Goal: Information Seeking & Learning: Learn about a topic

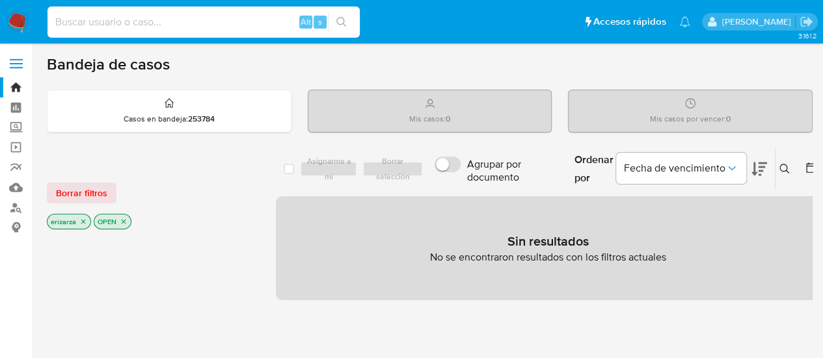
click at [170, 17] on input at bounding box center [203, 22] width 312 height 17
paste input "410900829"
type input "410900829"
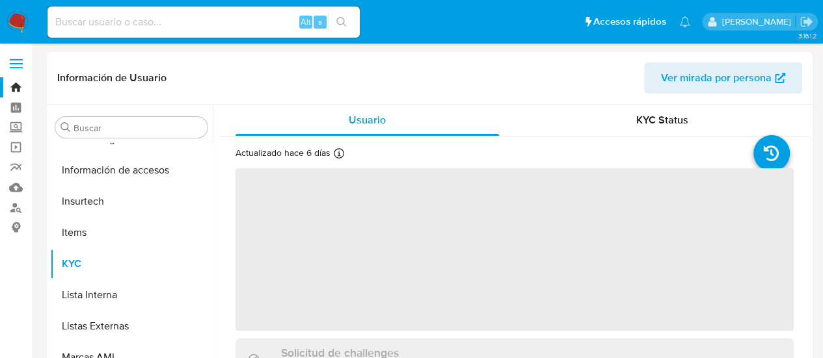
scroll to position [612, 0]
select select "10"
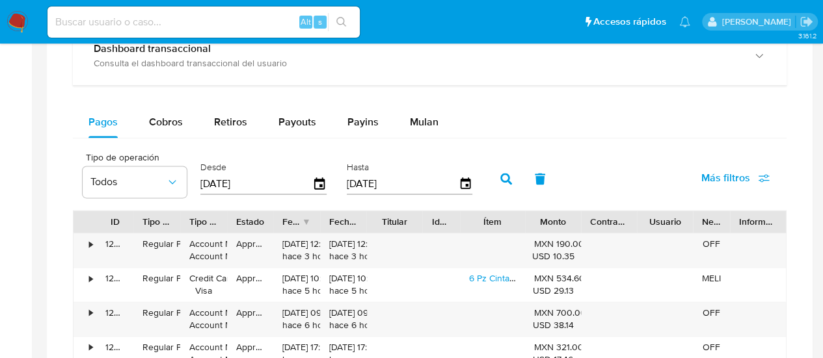
scroll to position [845, 0]
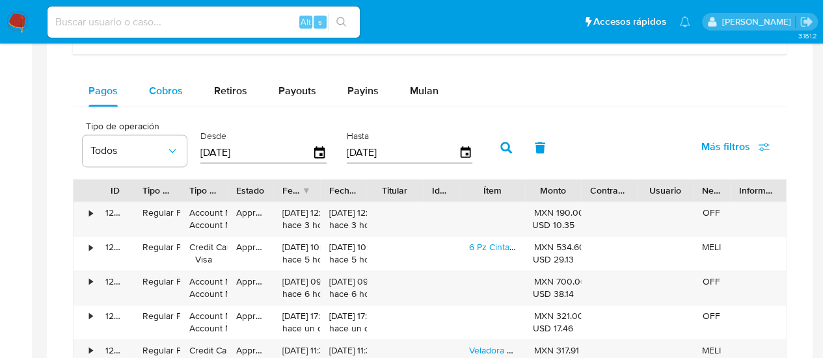
click at [161, 99] on div "Cobros" at bounding box center [166, 90] width 34 height 31
select select "10"
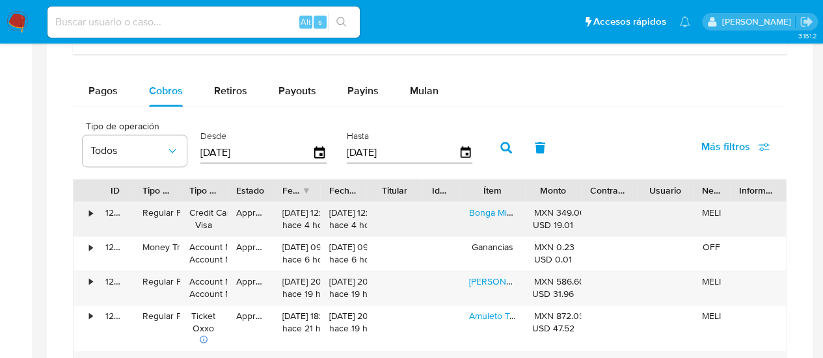
scroll to position [910, 0]
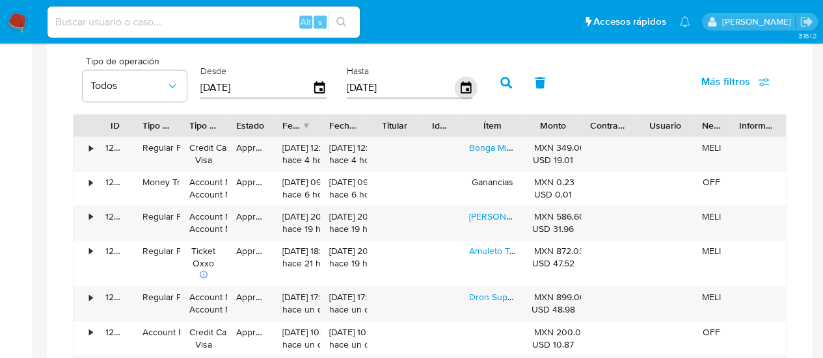
click at [458, 83] on icon "button" at bounding box center [465, 88] width 23 height 23
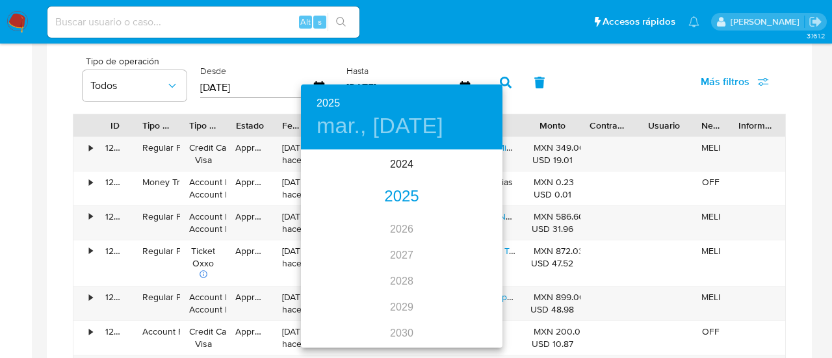
click at [394, 193] on div "2025" at bounding box center [402, 197] width 202 height 26
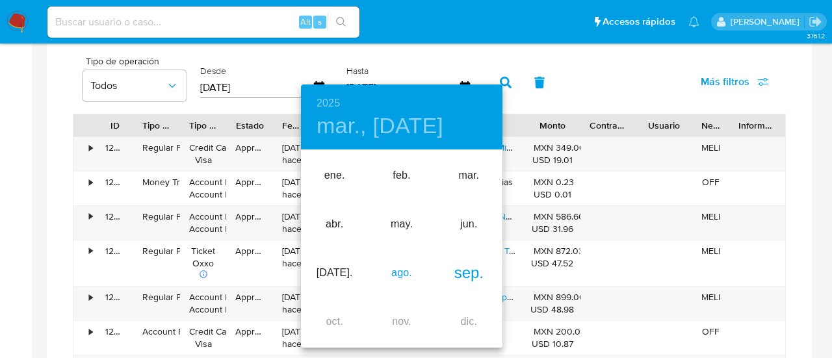
click at [404, 283] on div "ago." at bounding box center [401, 273] width 67 height 49
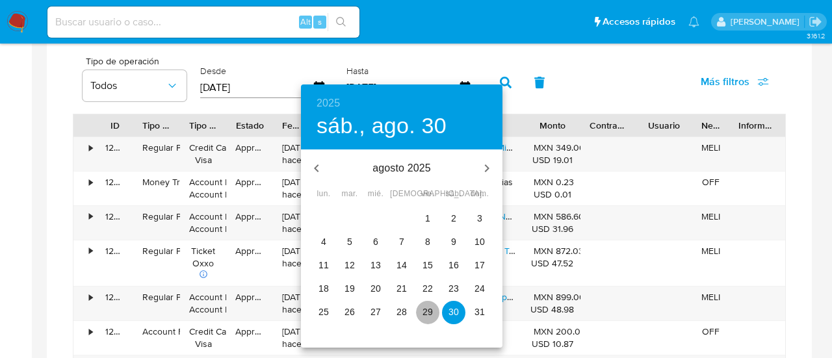
click at [423, 320] on button "29" at bounding box center [427, 312] width 23 height 23
type input "[DATE]"
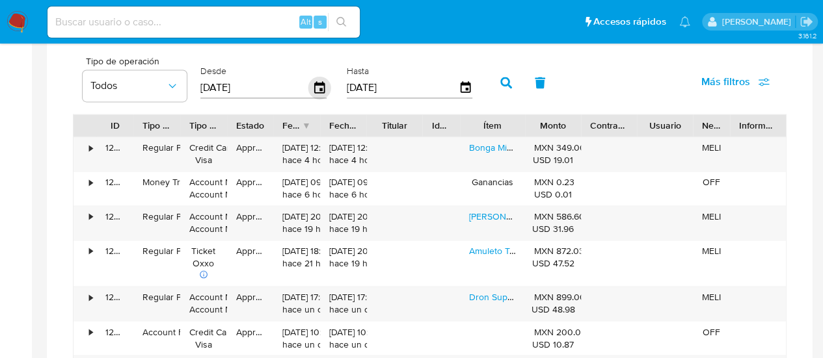
click at [312, 85] on icon "button" at bounding box center [319, 88] width 23 height 23
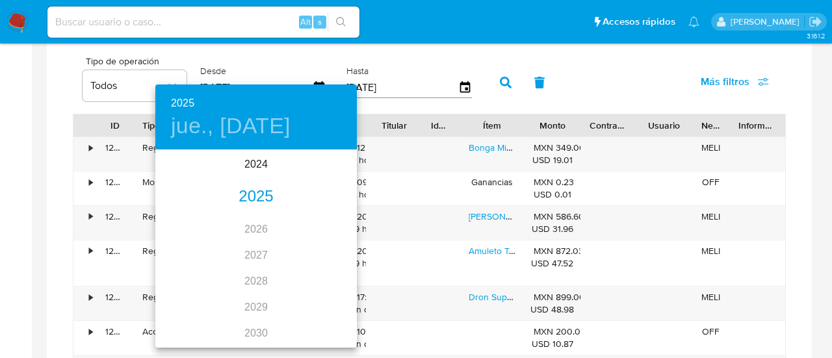
click at [259, 193] on div "2025" at bounding box center [256, 197] width 202 height 26
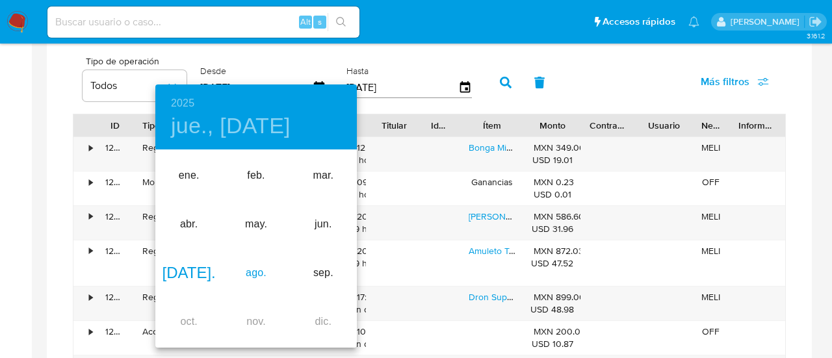
click at [263, 275] on div "ago." at bounding box center [255, 273] width 67 height 49
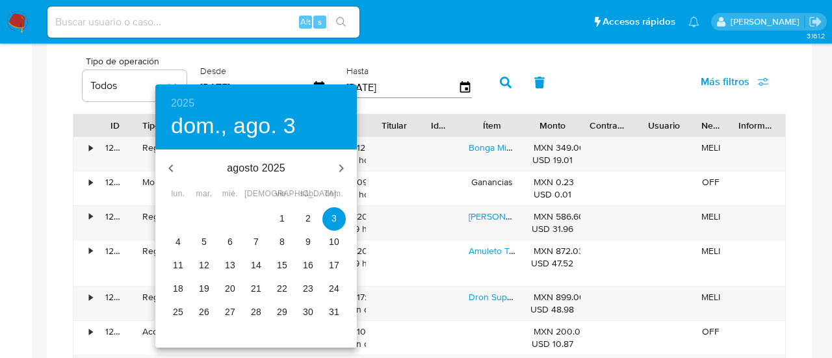
click at [260, 313] on p "28" at bounding box center [256, 312] width 10 height 13
type input "[DATE]"
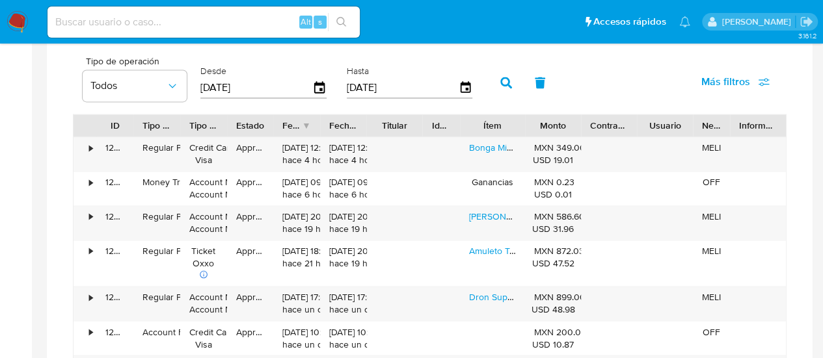
click at [504, 91] on button "button" at bounding box center [506, 82] width 34 height 31
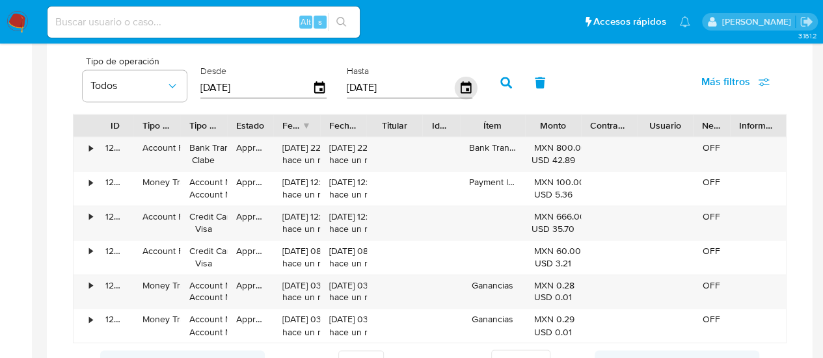
click at [466, 88] on icon "button" at bounding box center [465, 87] width 10 height 12
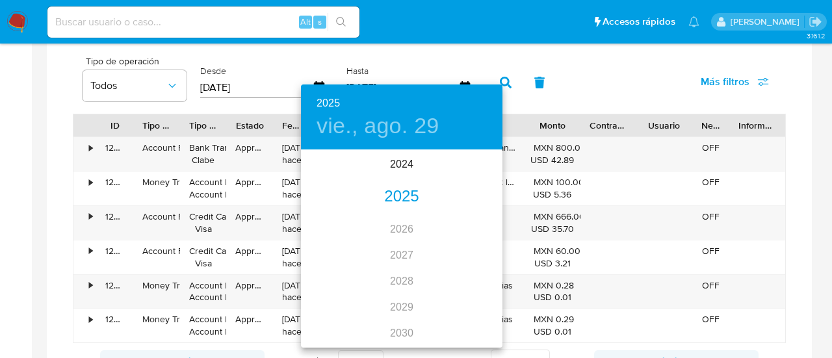
click at [390, 201] on div "2025" at bounding box center [402, 197] width 202 height 26
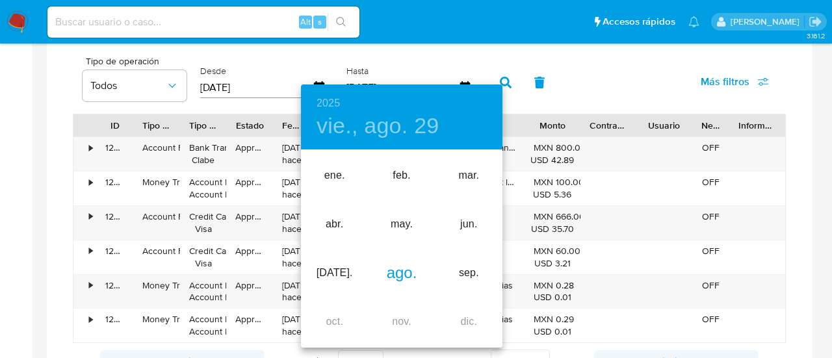
click at [412, 269] on div "ago." at bounding box center [401, 273] width 67 height 49
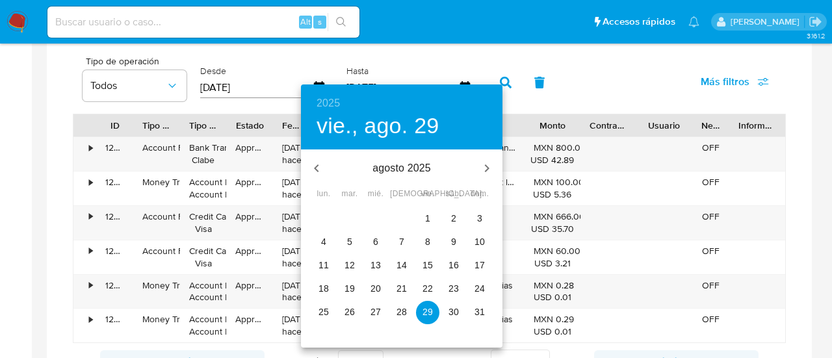
click at [449, 312] on p "30" at bounding box center [454, 312] width 10 height 13
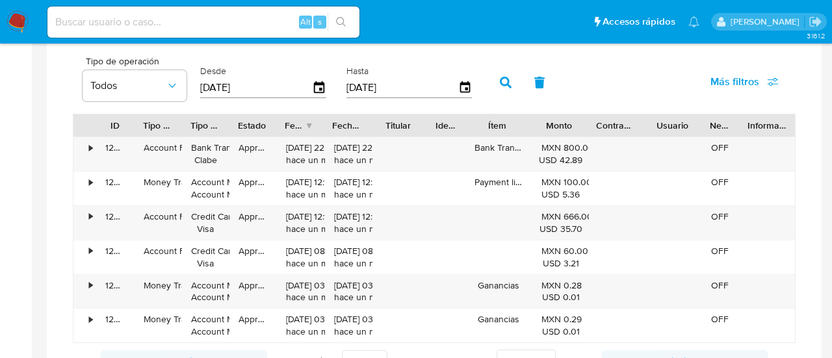
type input "[DATE]"
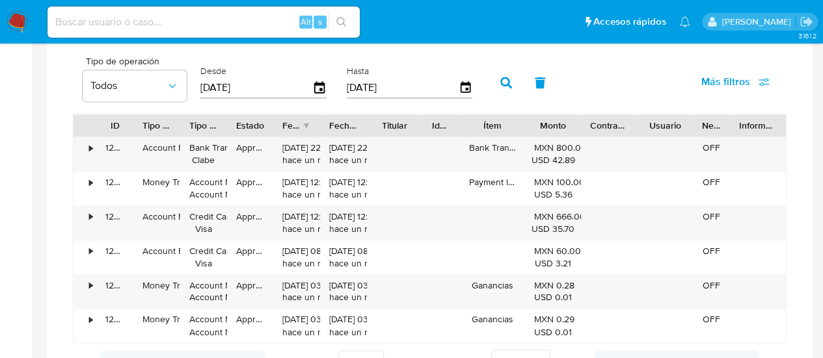
click at [494, 94] on button "button" at bounding box center [506, 82] width 34 height 31
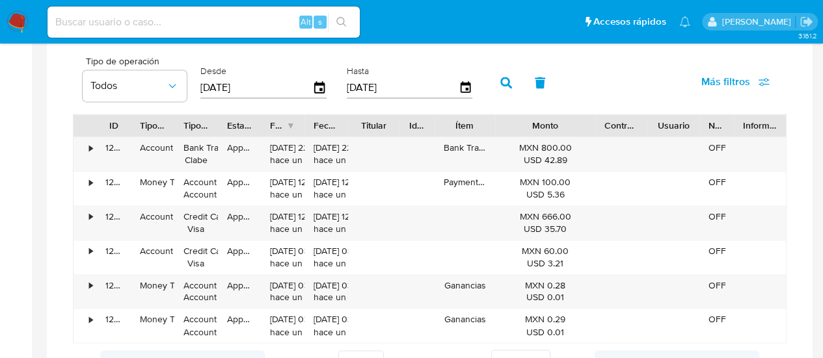
drag, startPoint x: 584, startPoint y: 129, endPoint x: 628, endPoint y: 123, distance: 44.7
click at [628, 123] on div "ID Tipo de operación Tipo / Método Estado Fecha de creación Fecha de aprobación…" at bounding box center [429, 125] width 712 height 22
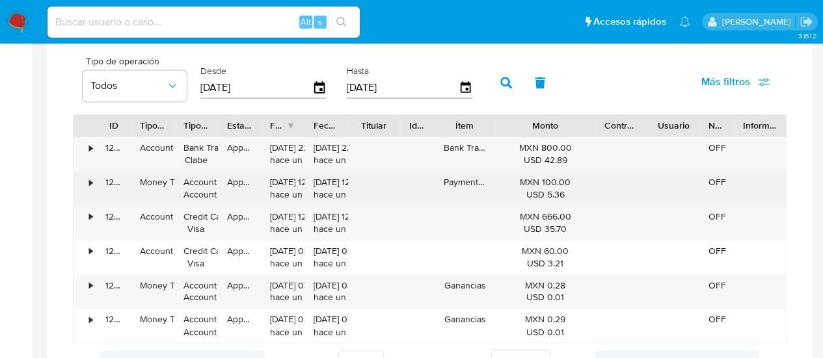
click at [86, 184] on div "•" at bounding box center [84, 189] width 23 height 34
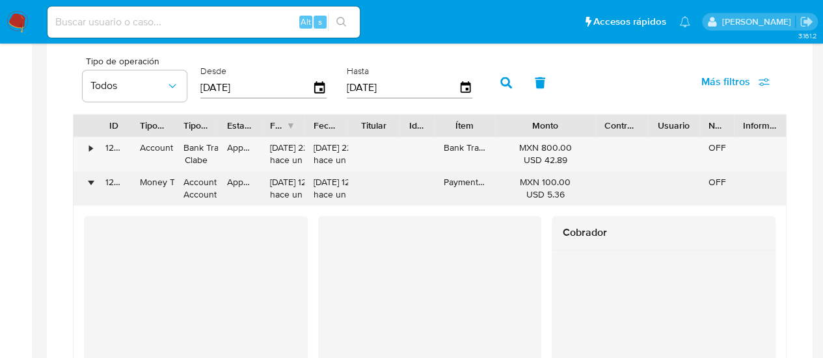
click at [86, 184] on div "•" at bounding box center [84, 189] width 23 height 34
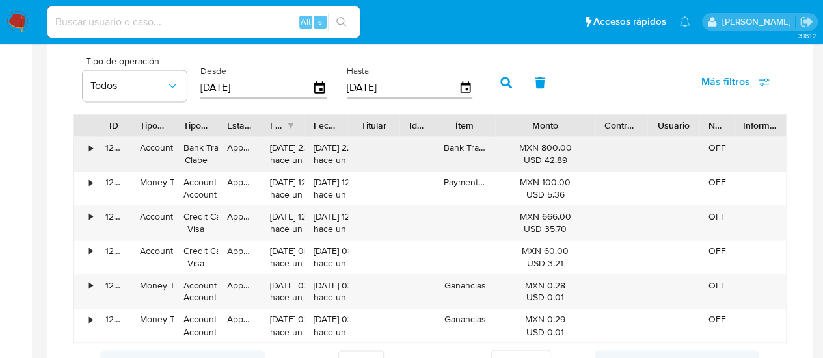
click at [83, 157] on div "•" at bounding box center [84, 154] width 23 height 34
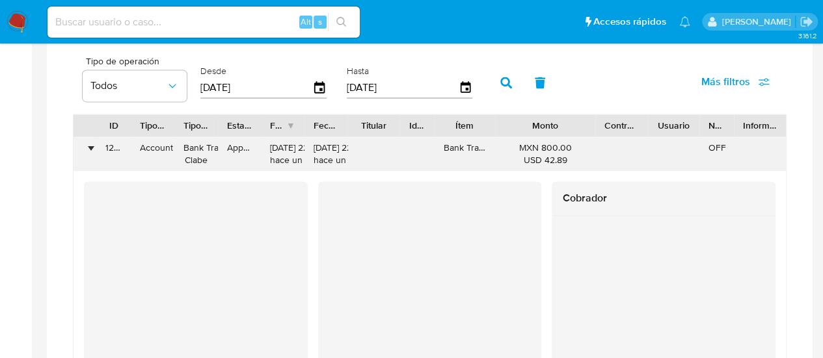
click at [83, 157] on div "•" at bounding box center [84, 154] width 23 height 34
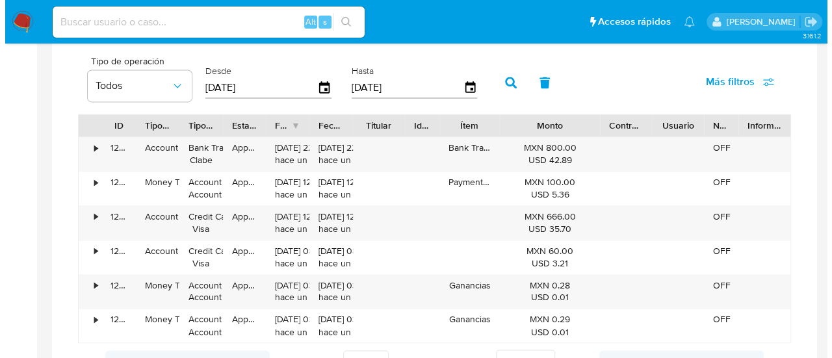
scroll to position [845, 0]
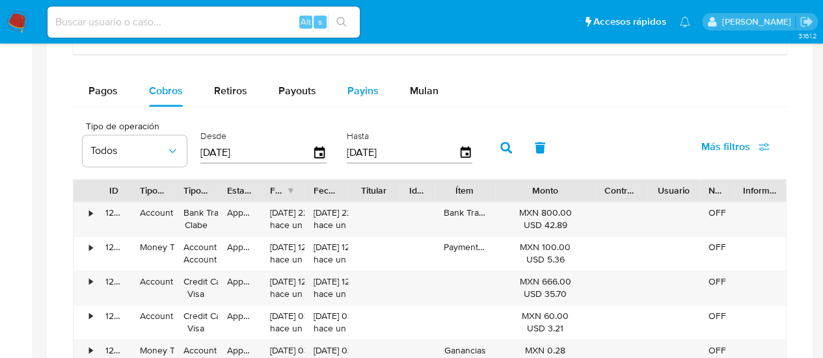
click at [362, 97] on div "Payins" at bounding box center [362, 90] width 31 height 31
select select "10"
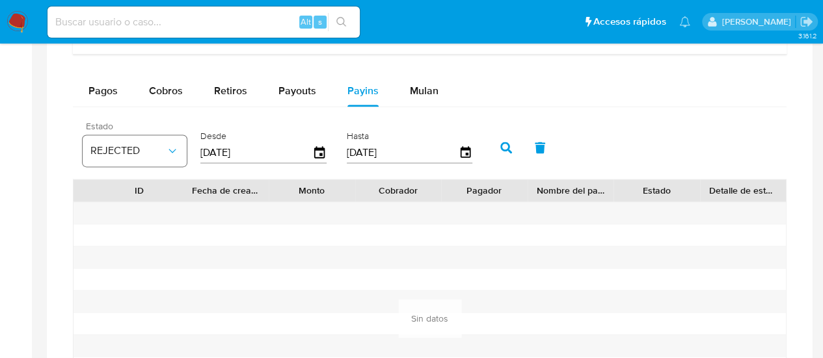
click at [168, 152] on icon "button" at bounding box center [172, 150] width 13 height 13
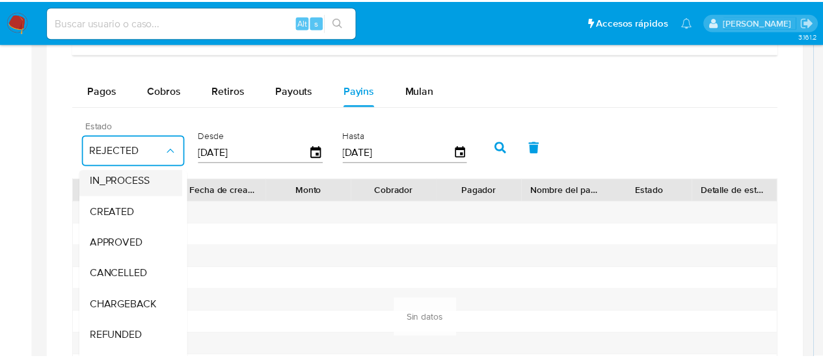
scroll to position [96, 0]
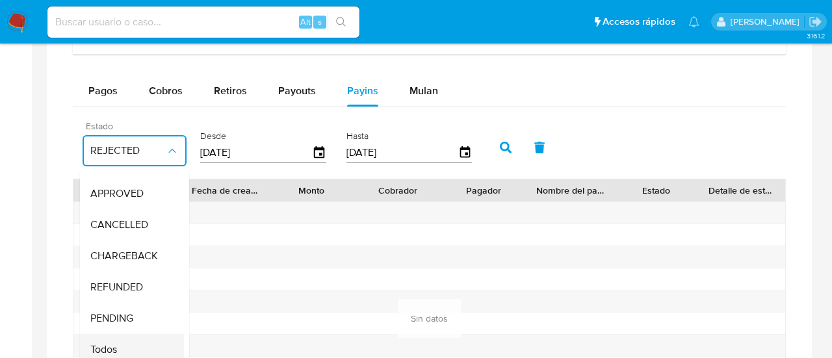
click at [107, 343] on span "Todos" at bounding box center [103, 349] width 27 height 13
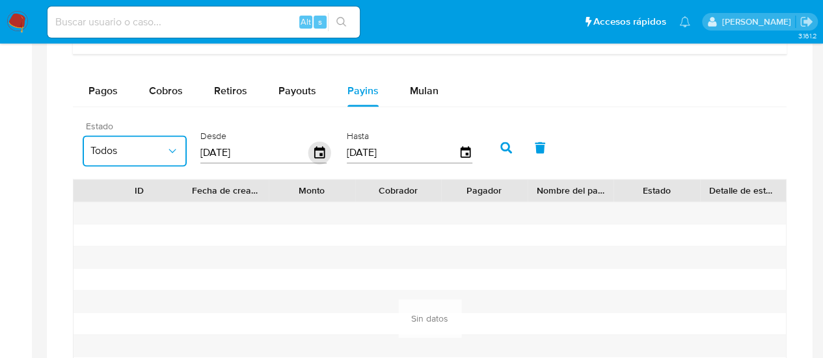
click at [319, 145] on icon "button" at bounding box center [319, 153] width 23 height 23
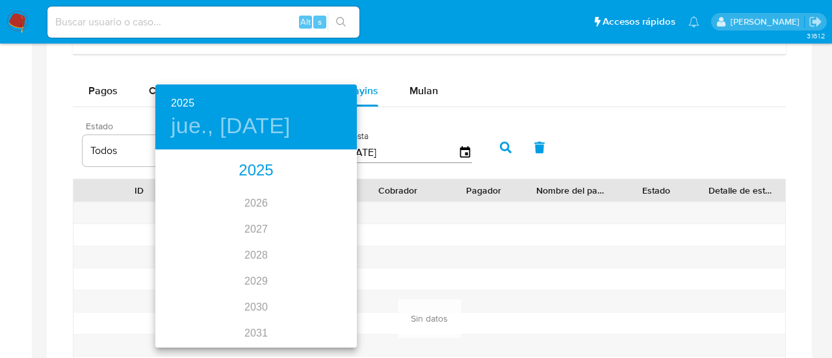
click at [256, 178] on div "2025" at bounding box center [256, 171] width 202 height 26
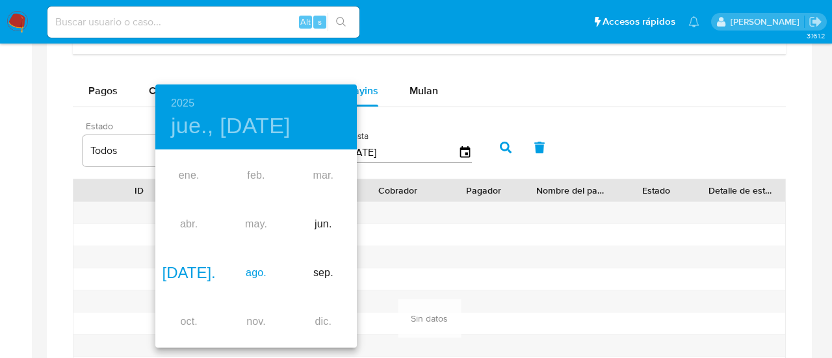
click at [257, 276] on div "ago." at bounding box center [255, 273] width 67 height 49
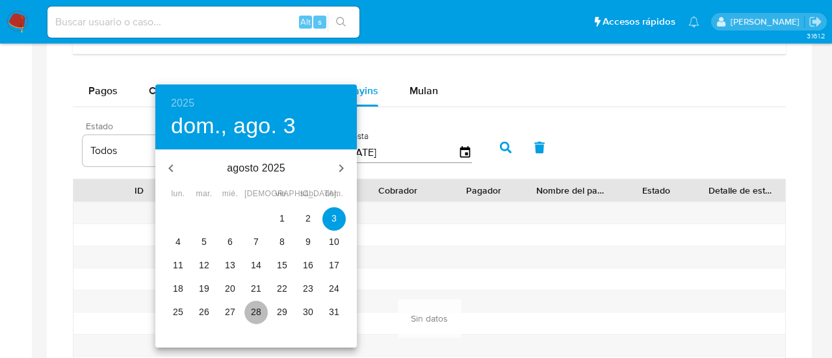
click at [263, 312] on span "28" at bounding box center [256, 312] width 23 height 13
type input "[DATE]"
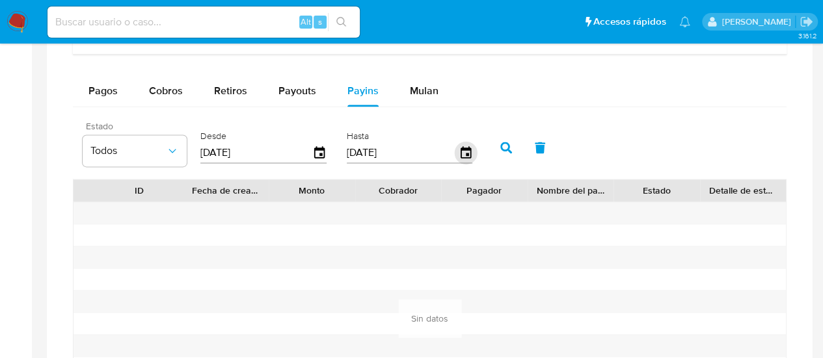
click at [462, 157] on icon "button" at bounding box center [465, 153] width 23 height 23
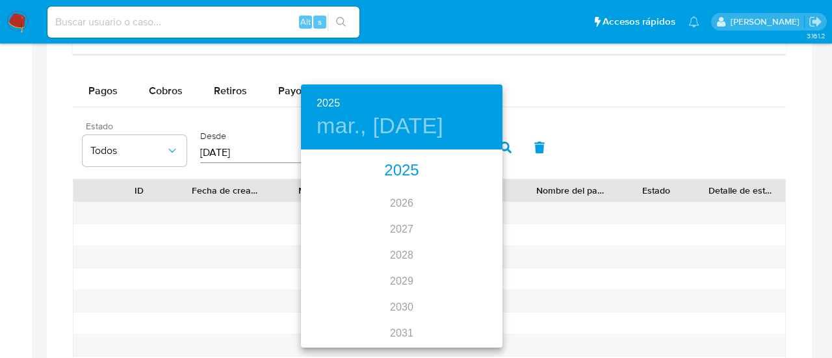
click at [402, 176] on div "2025" at bounding box center [402, 171] width 202 height 26
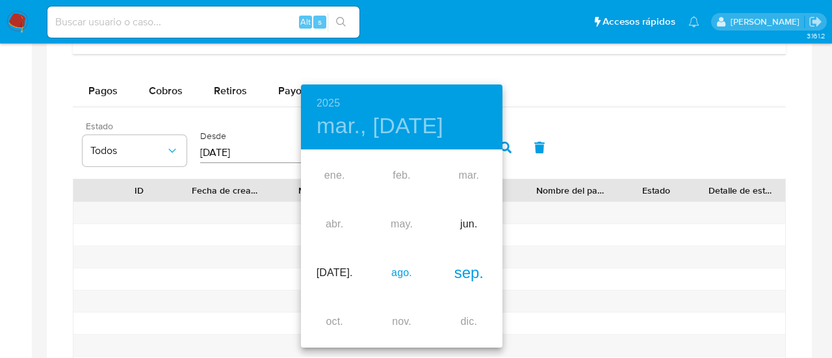
click at [398, 272] on div "ago." at bounding box center [401, 273] width 67 height 49
type input "[DATE]"
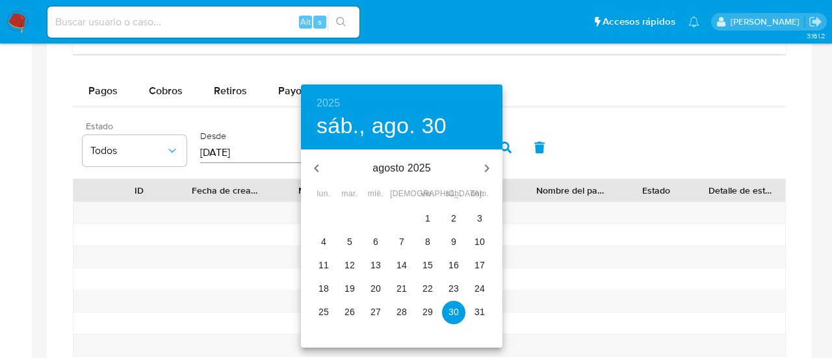
click at [451, 315] on p "30" at bounding box center [454, 312] width 10 height 13
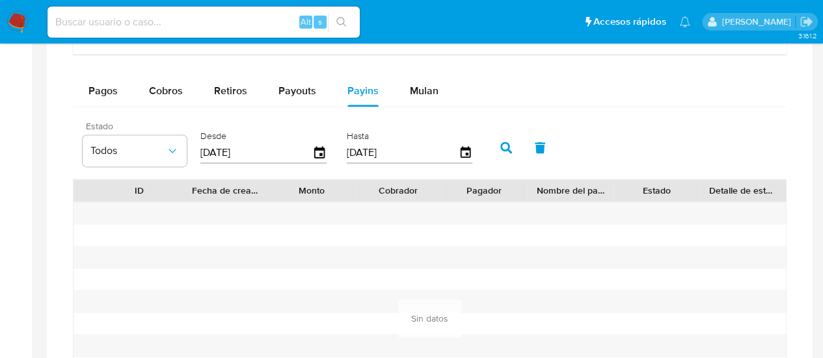
click at [512, 144] on button "button" at bounding box center [506, 147] width 34 height 31
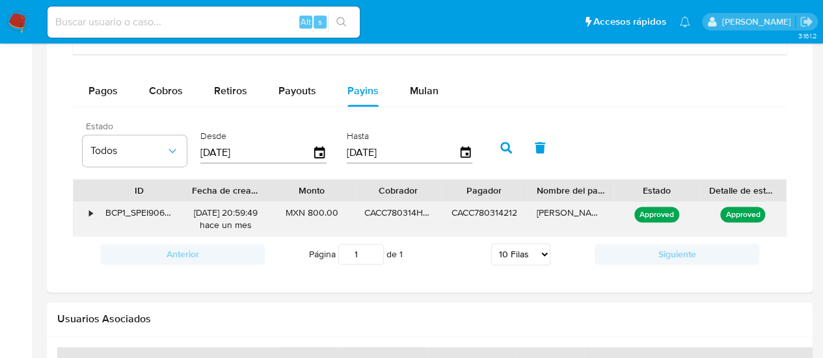
click at [87, 208] on div "•" at bounding box center [84, 219] width 23 height 34
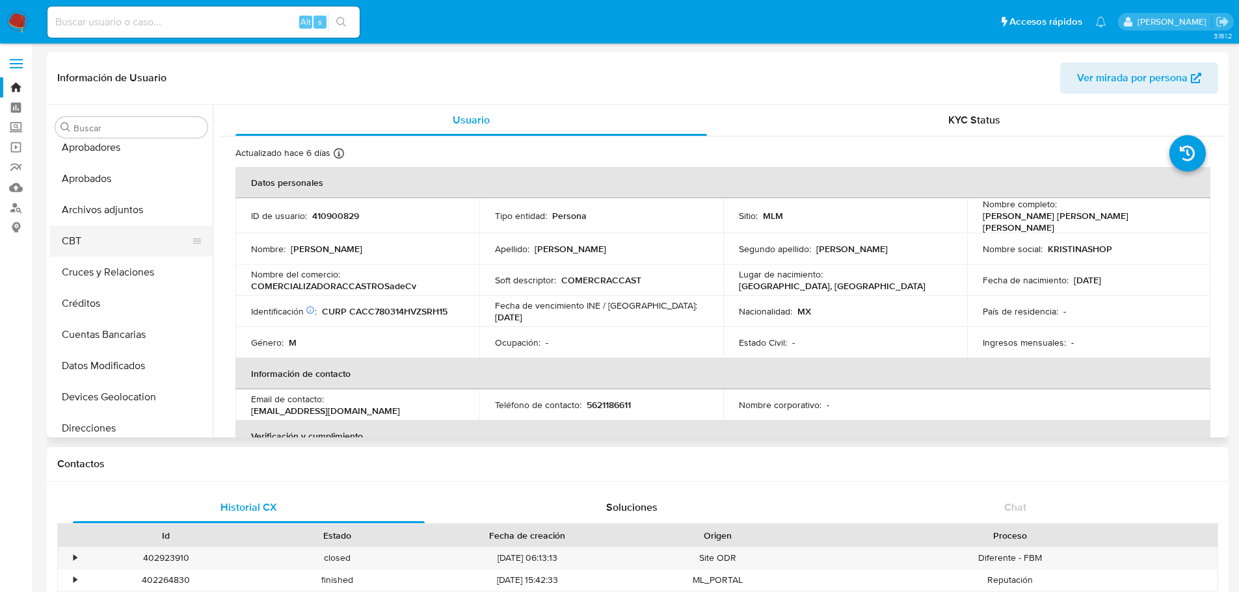
scroll to position [65, 0]
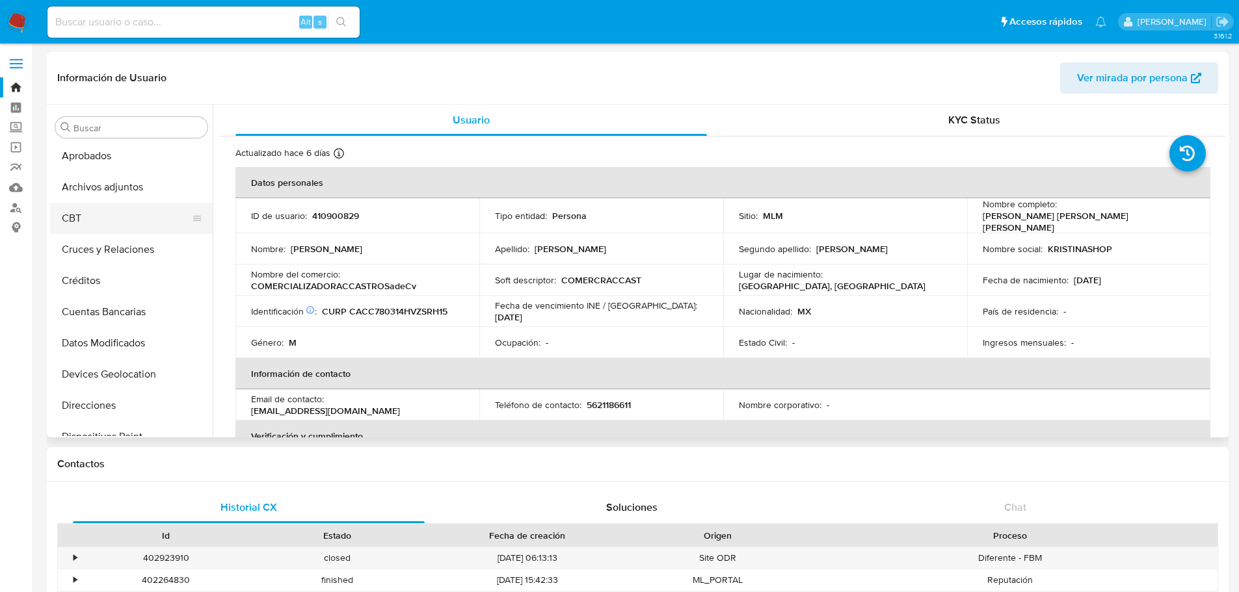
click at [130, 226] on button "CBT" at bounding box center [126, 218] width 152 height 31
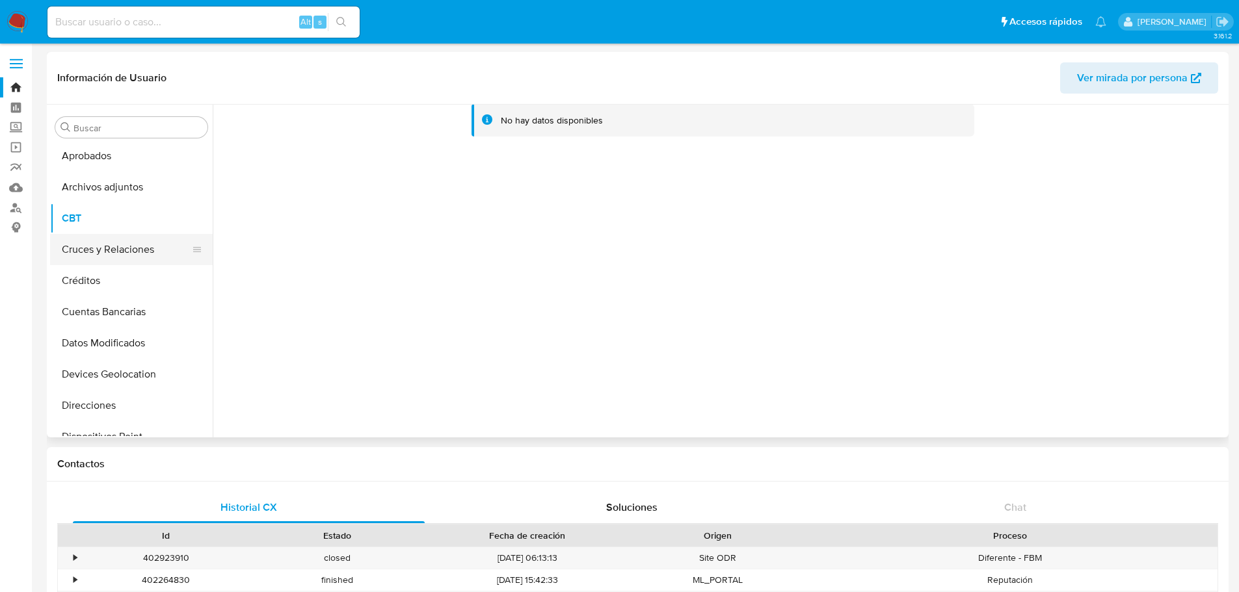
click at [152, 240] on button "Cruces y Relaciones" at bounding box center [126, 249] width 152 height 31
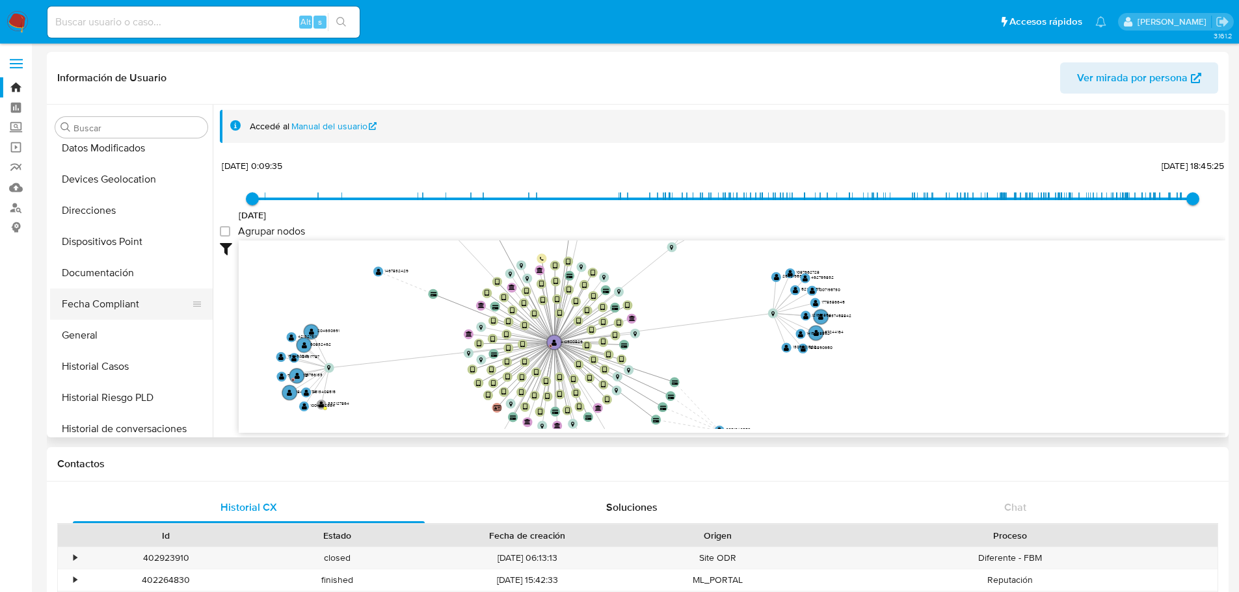
scroll to position [325, 0]
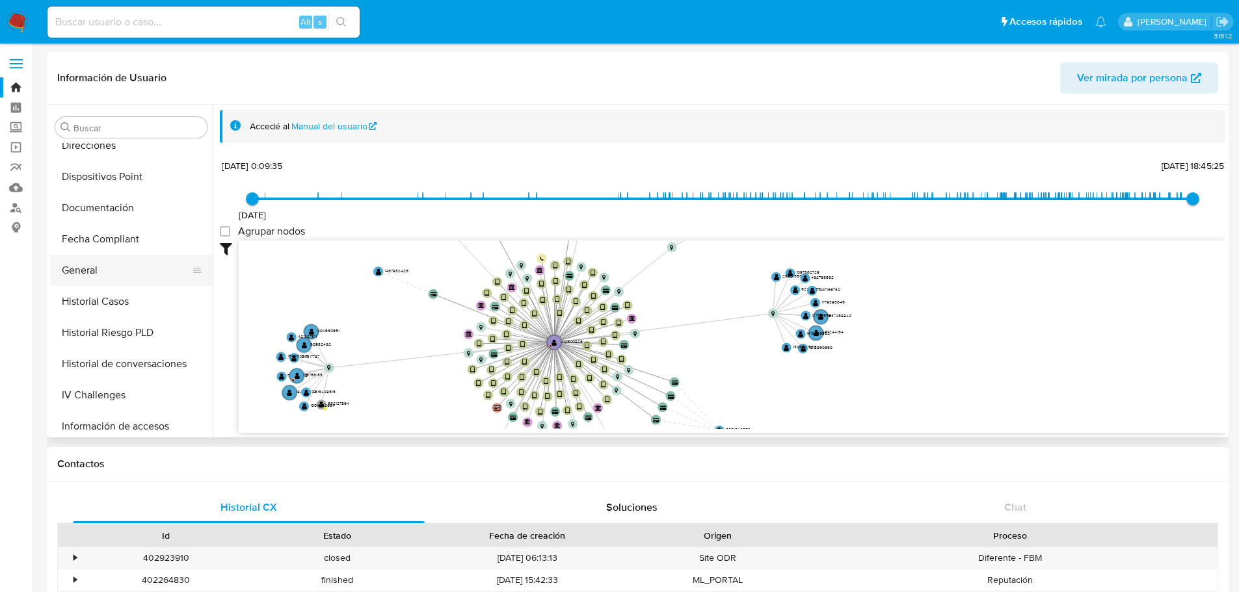
click at [121, 265] on button "General" at bounding box center [126, 270] width 152 height 31
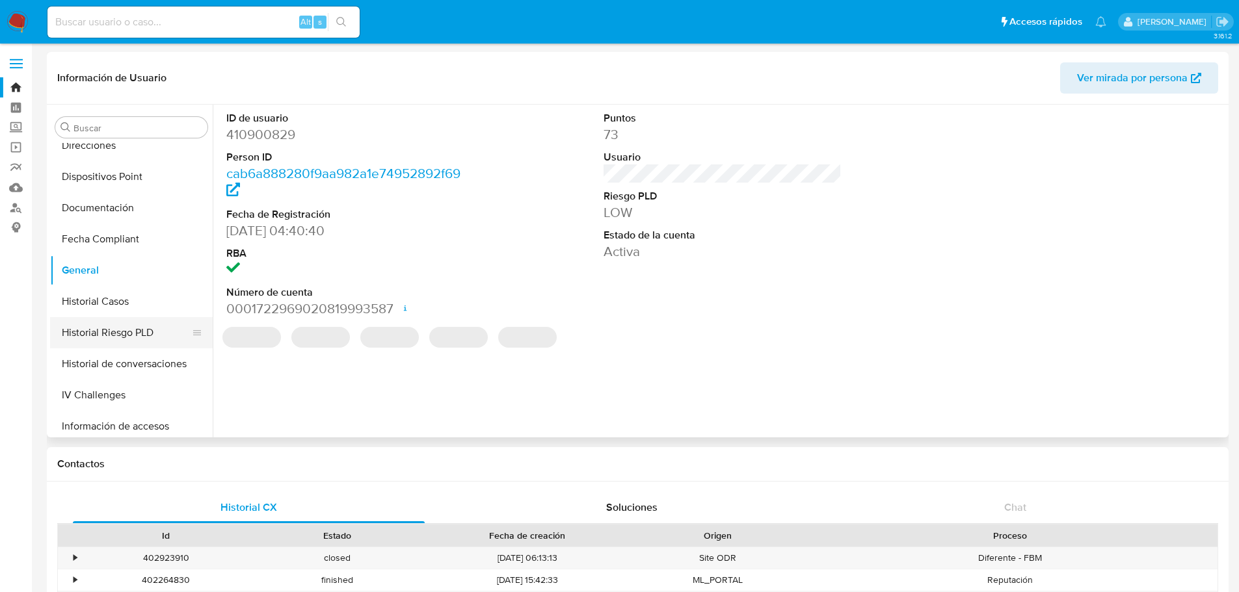
click at [103, 324] on button "Historial Riesgo PLD" at bounding box center [126, 332] width 152 height 31
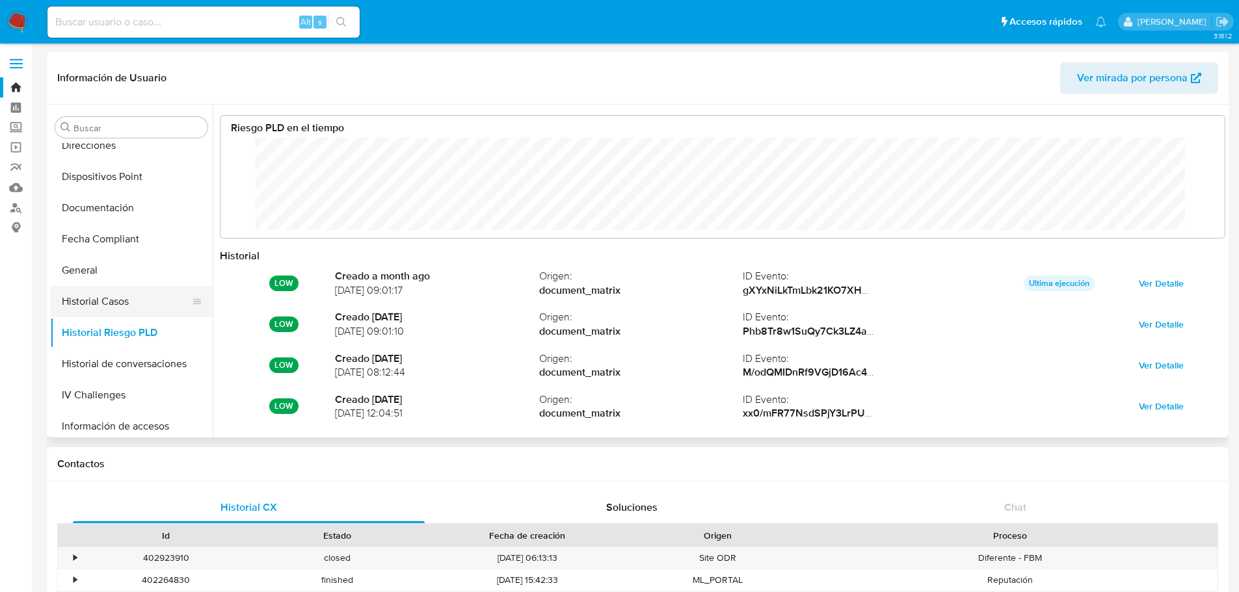
scroll to position [98, 978]
click at [103, 300] on button "Historial Casos" at bounding box center [126, 301] width 152 height 31
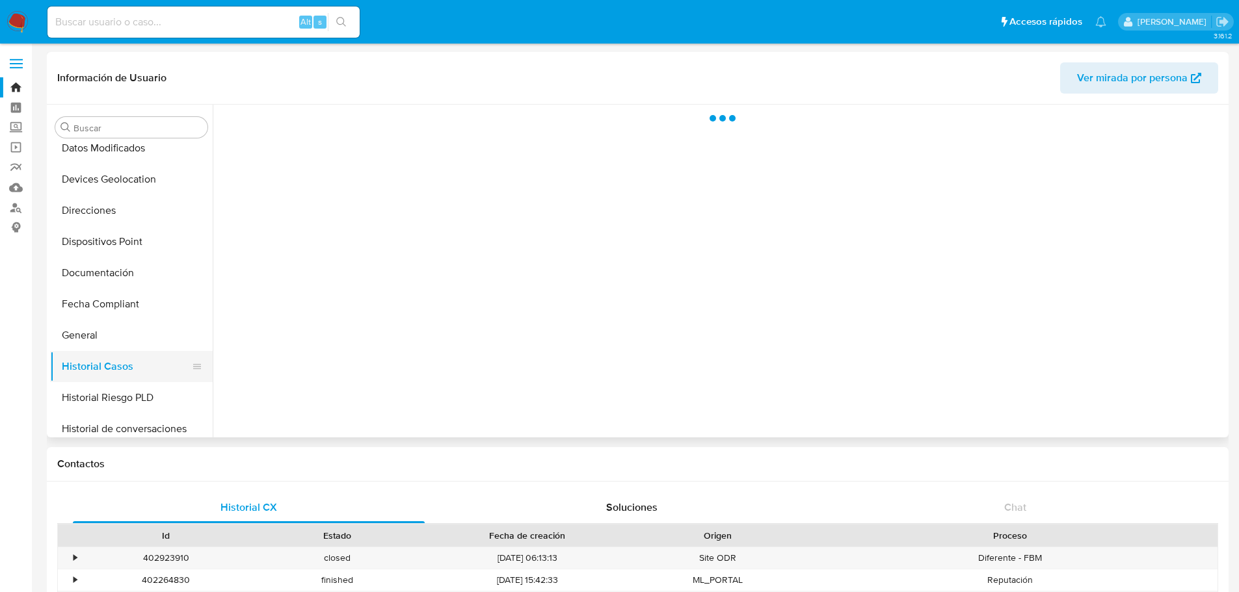
scroll to position [195, 0]
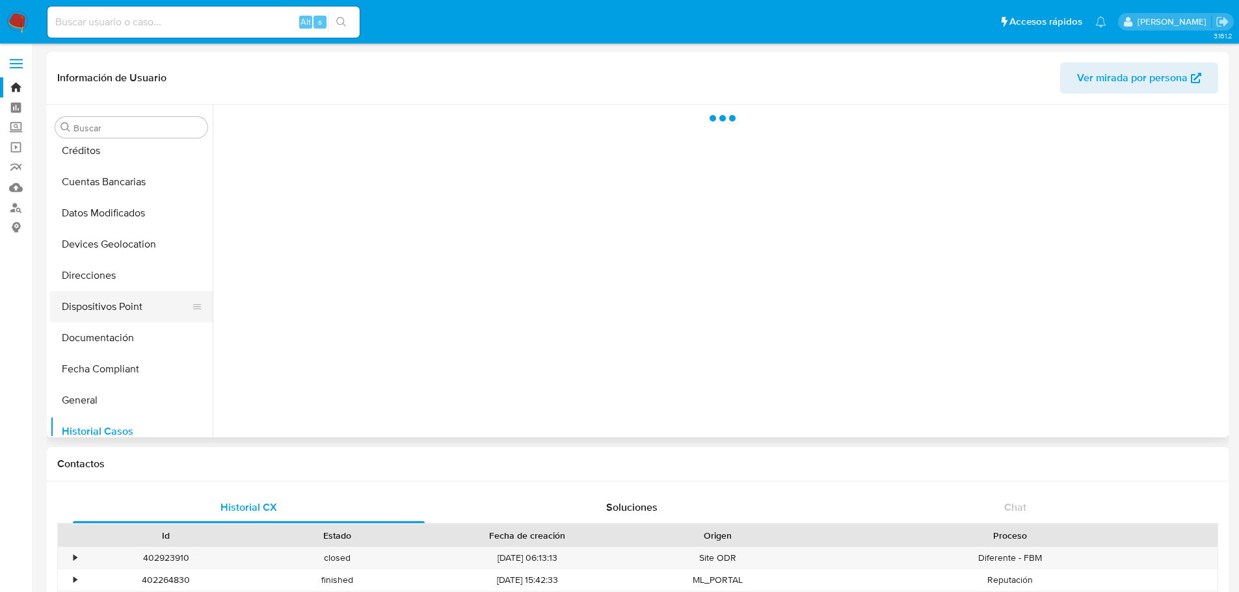
click at [110, 311] on button "Dispositivos Point" at bounding box center [126, 306] width 152 height 31
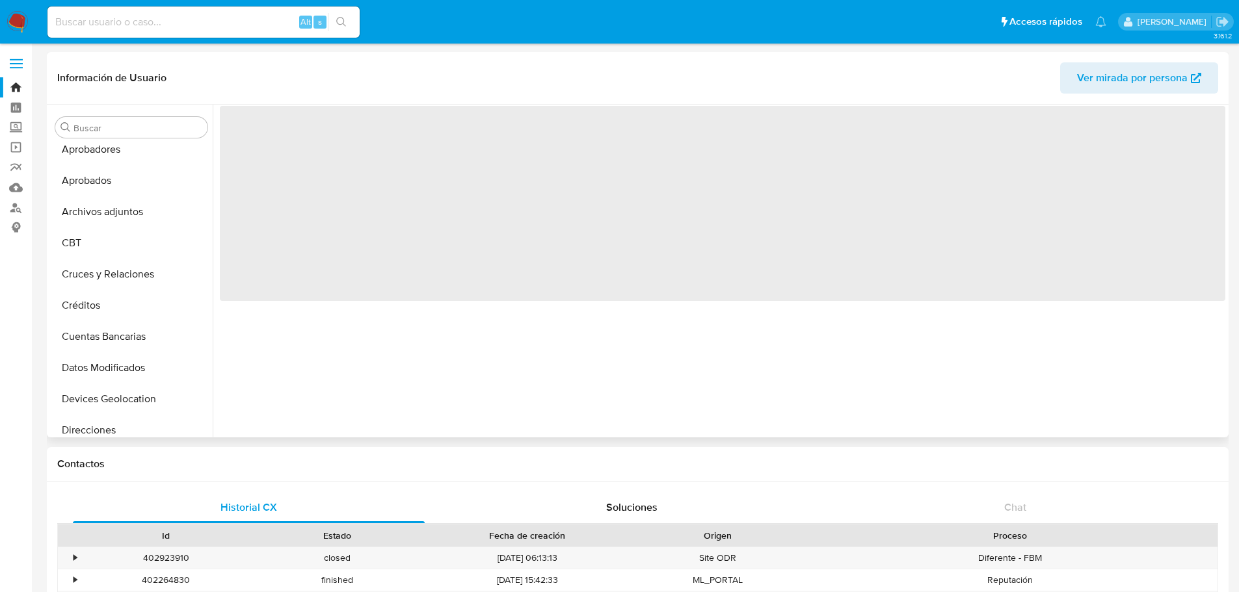
scroll to position [0, 0]
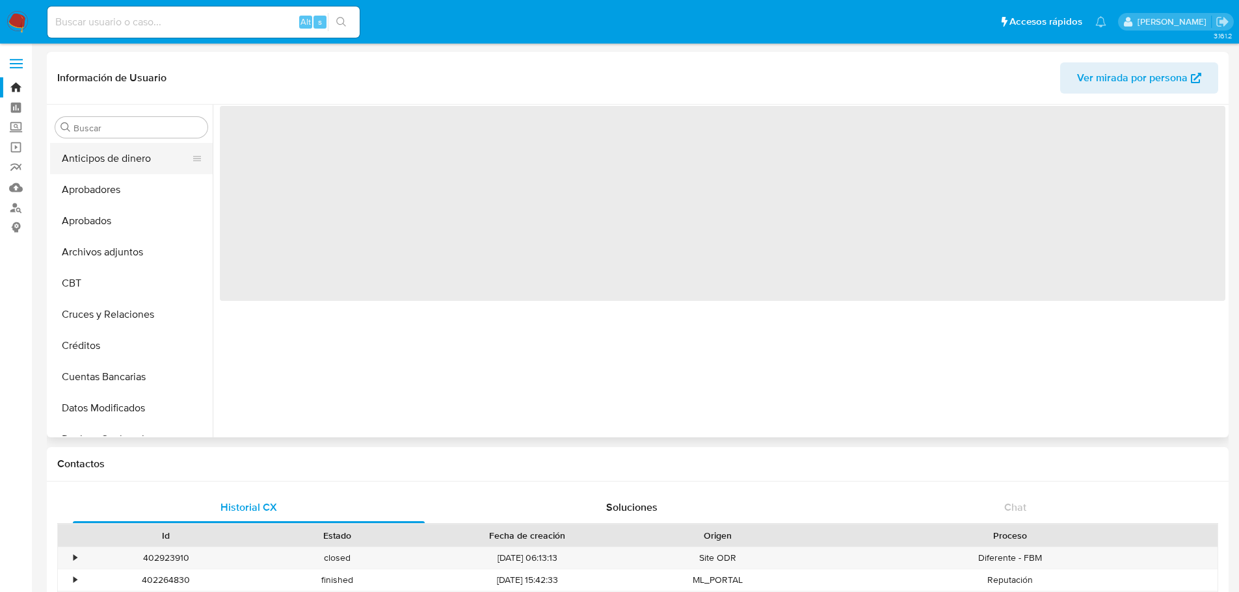
click at [139, 163] on button "Anticipos de dinero" at bounding box center [126, 158] width 152 height 31
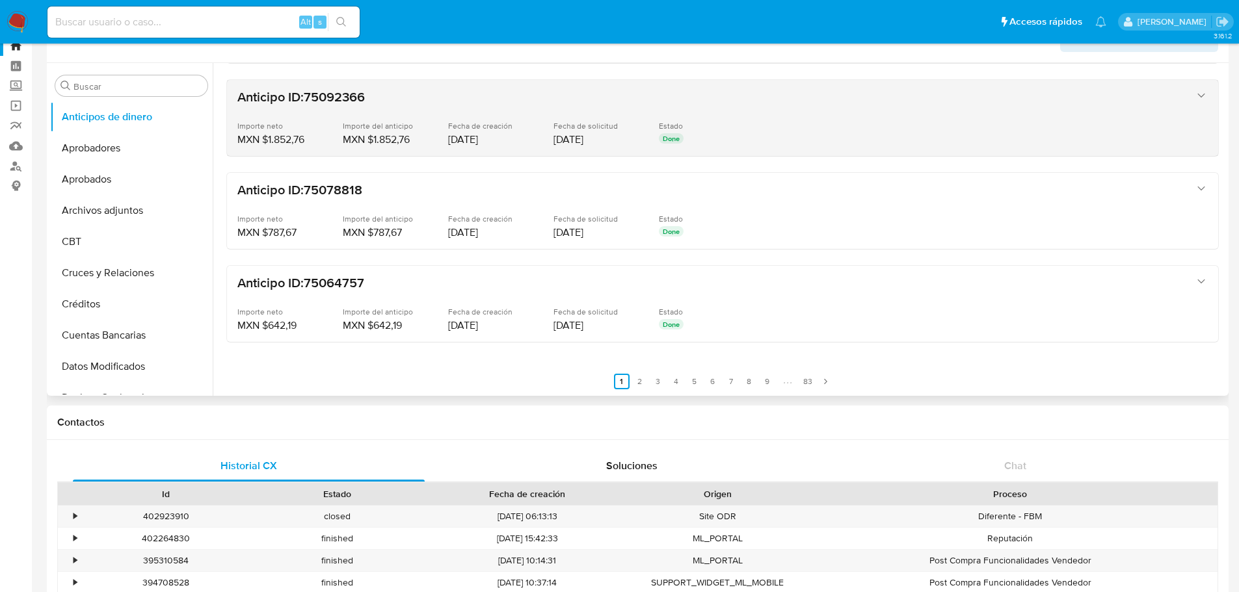
scroll to position [65, 0]
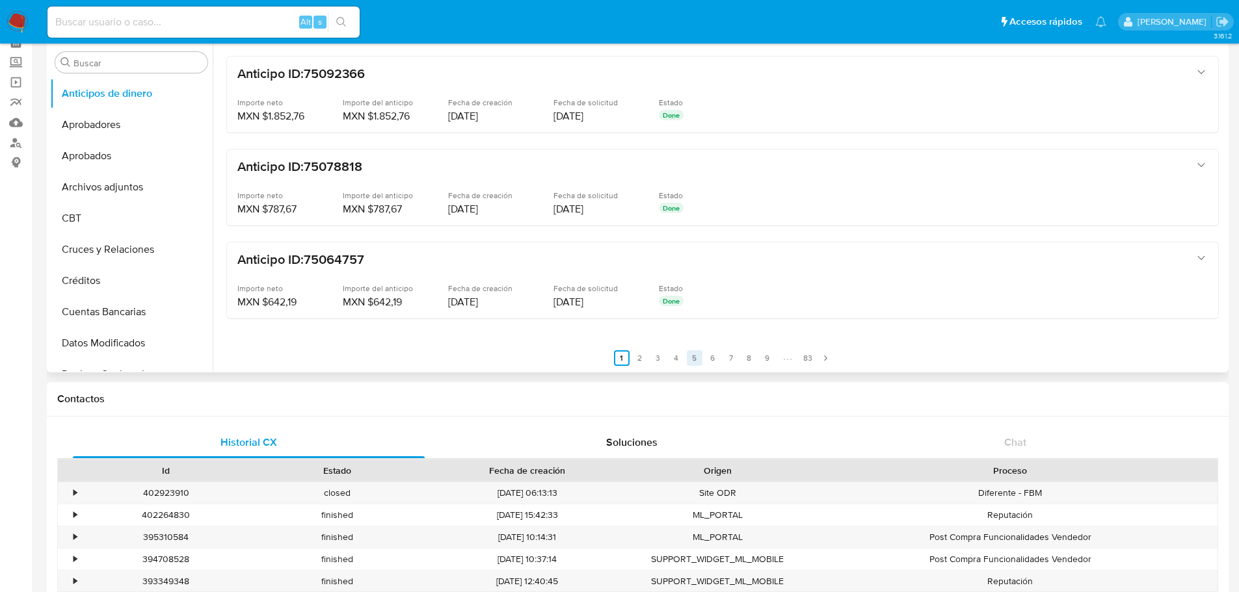
click at [691, 358] on link "5" at bounding box center [695, 359] width 16 height 16
click at [683, 358] on div at bounding box center [719, 206] width 1013 height 333
click at [681, 358] on link "4" at bounding box center [684, 359] width 16 height 16
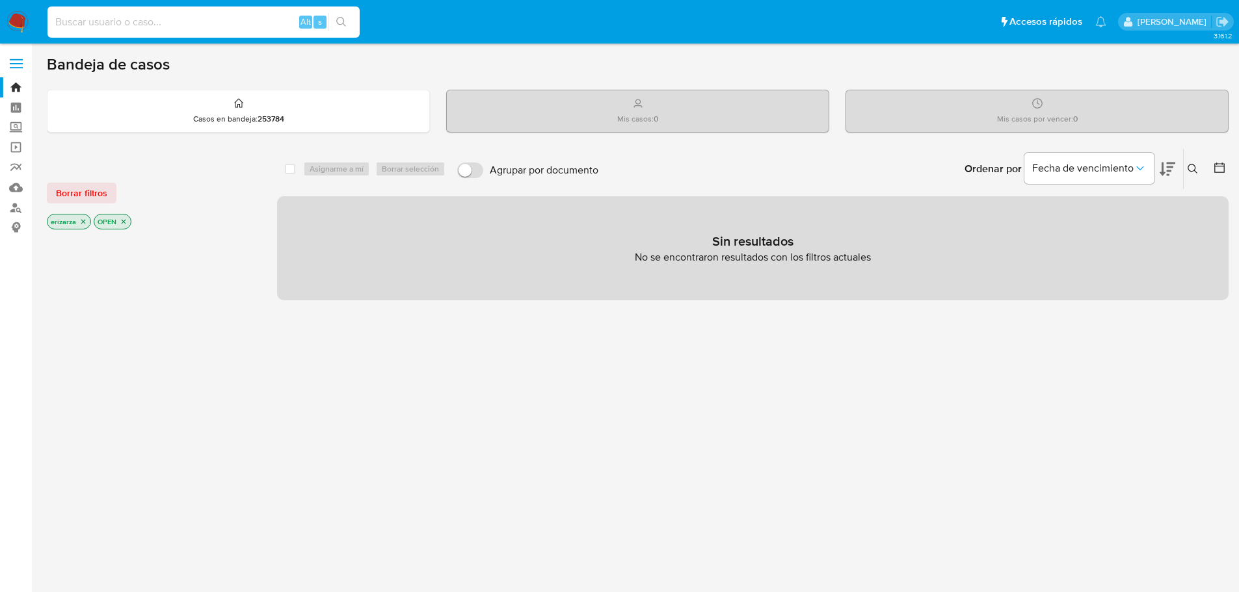
click at [198, 26] on input at bounding box center [203, 22] width 312 height 17
paste input "410900829"
type input "410900829"
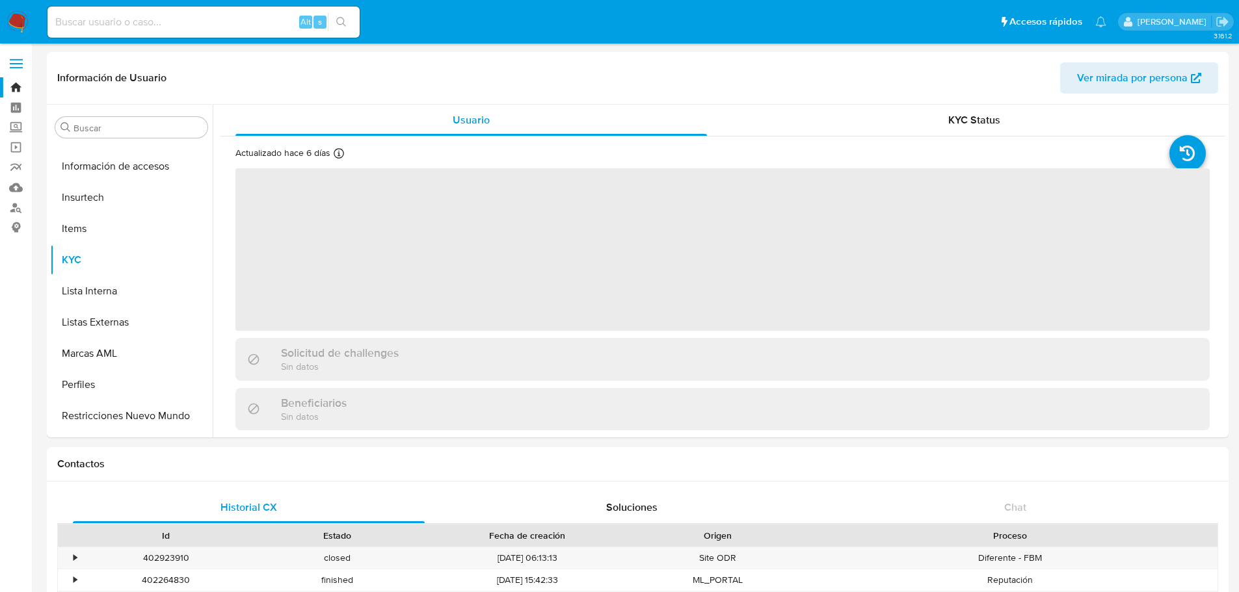
scroll to position [612, 0]
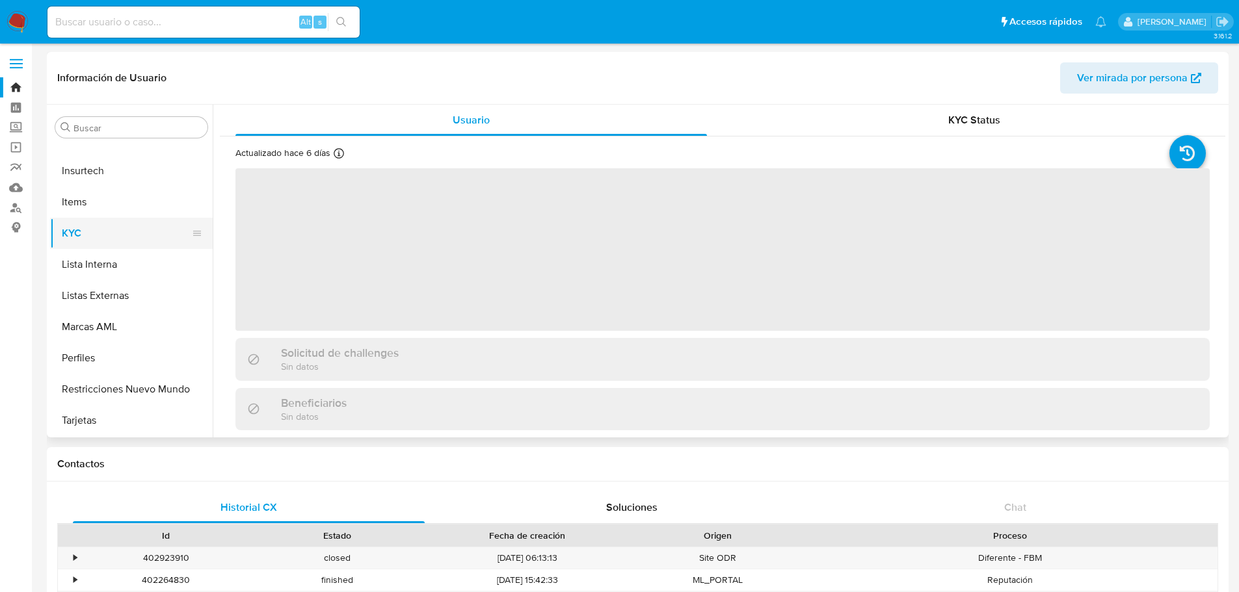
select select "10"
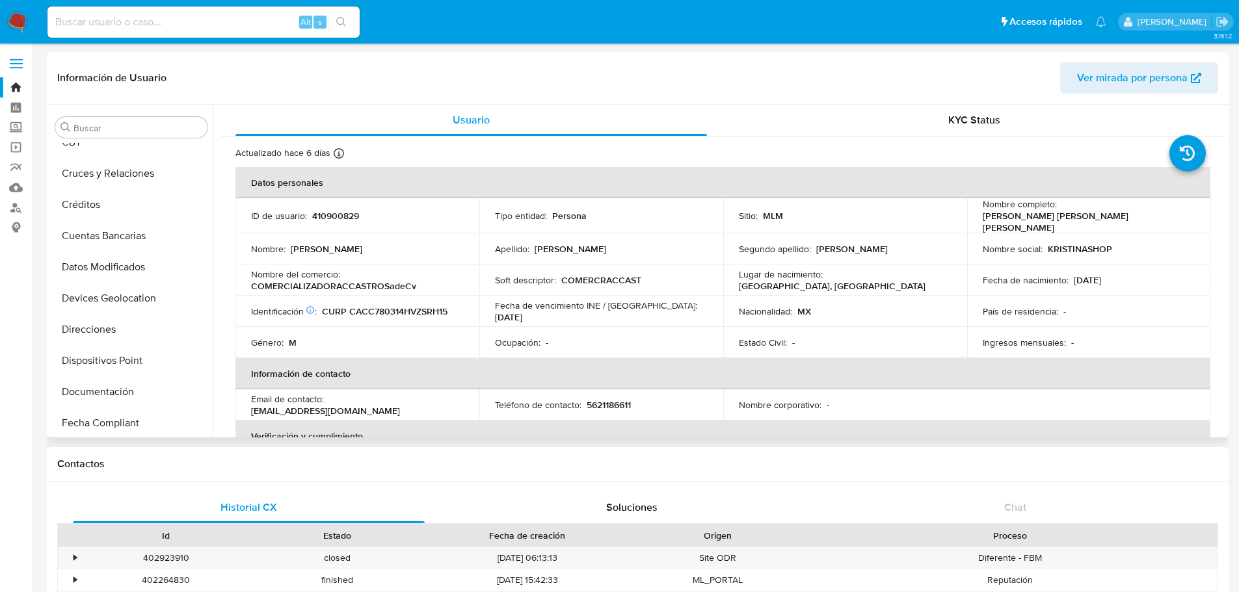
scroll to position [0, 0]
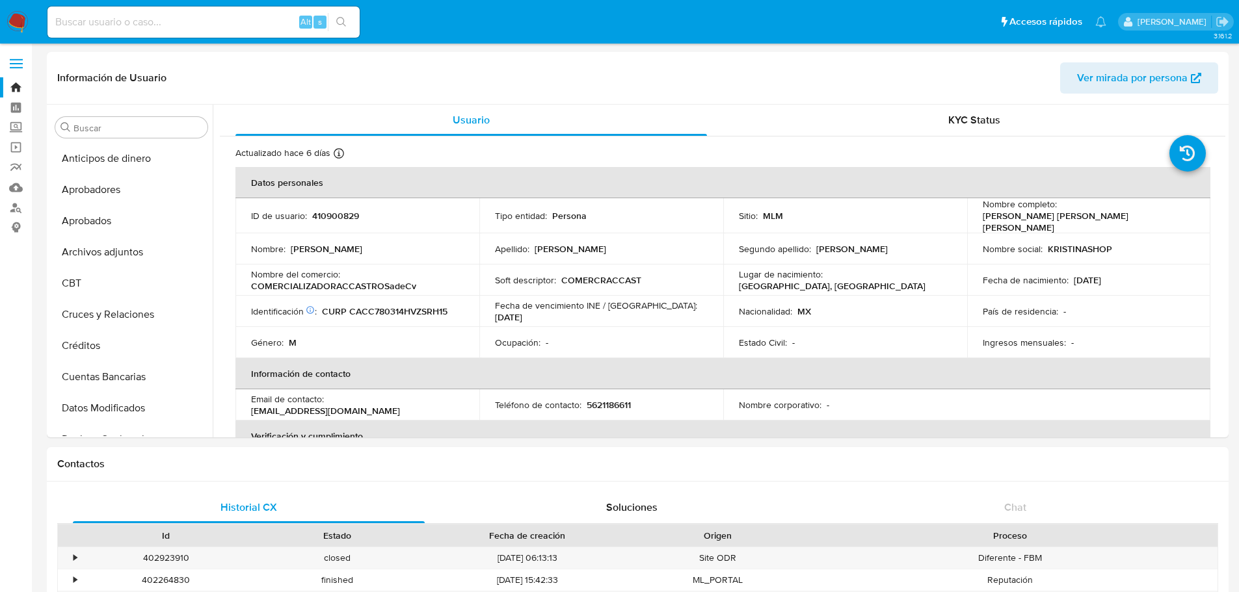
click at [185, 29] on input at bounding box center [203, 22] width 312 height 17
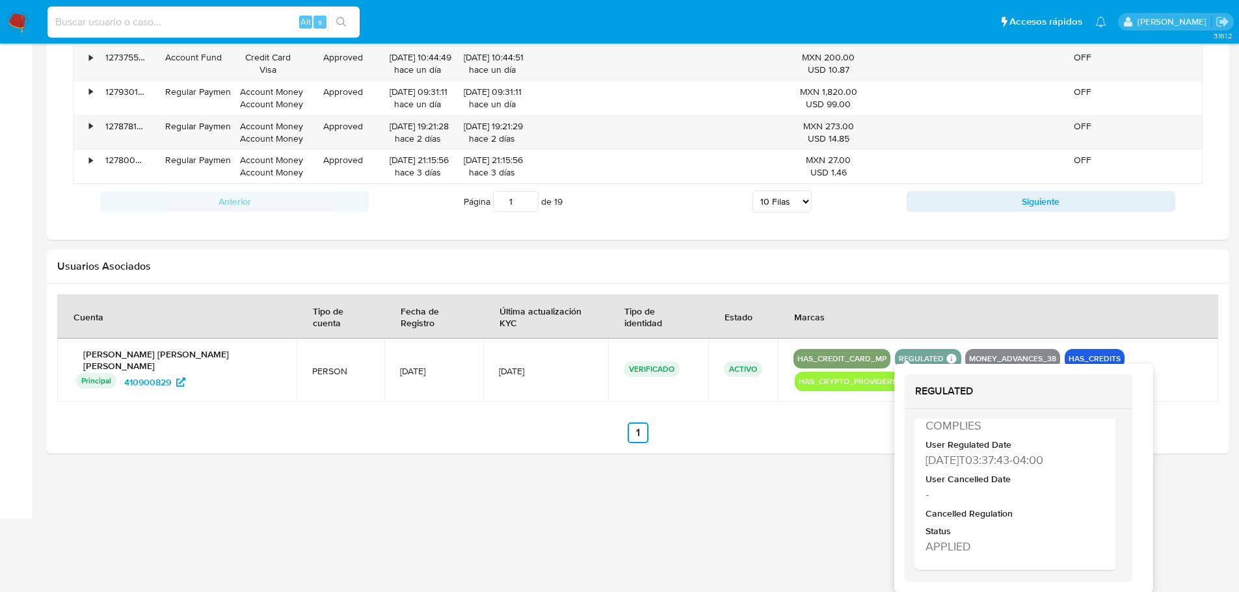
scroll to position [1100, 0]
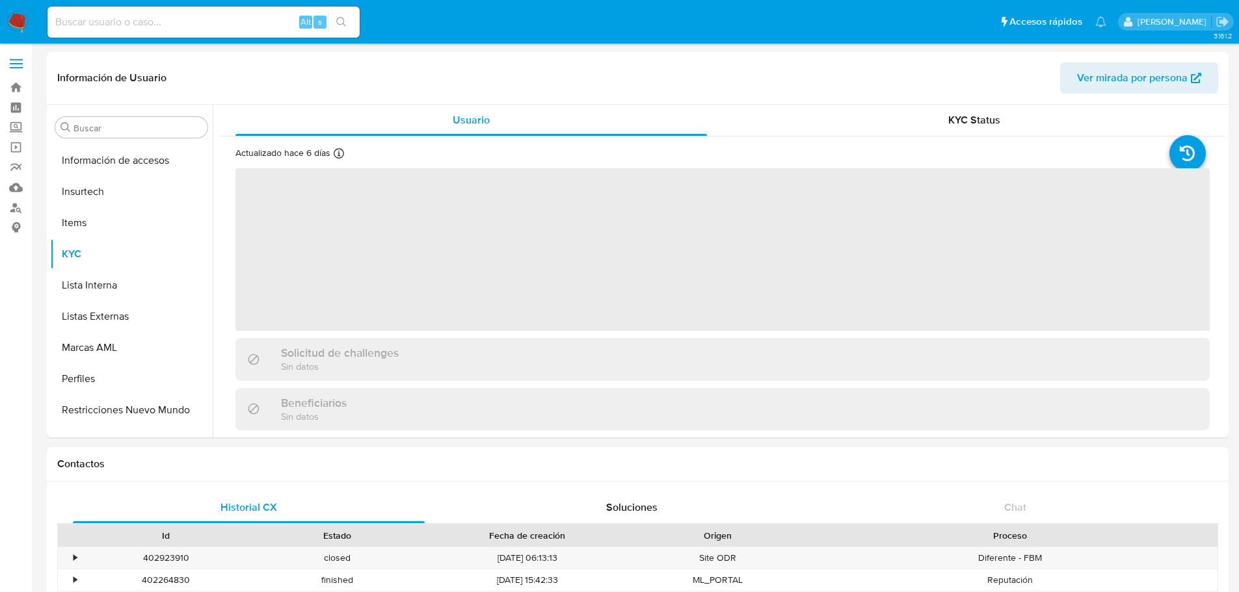
scroll to position [612, 0]
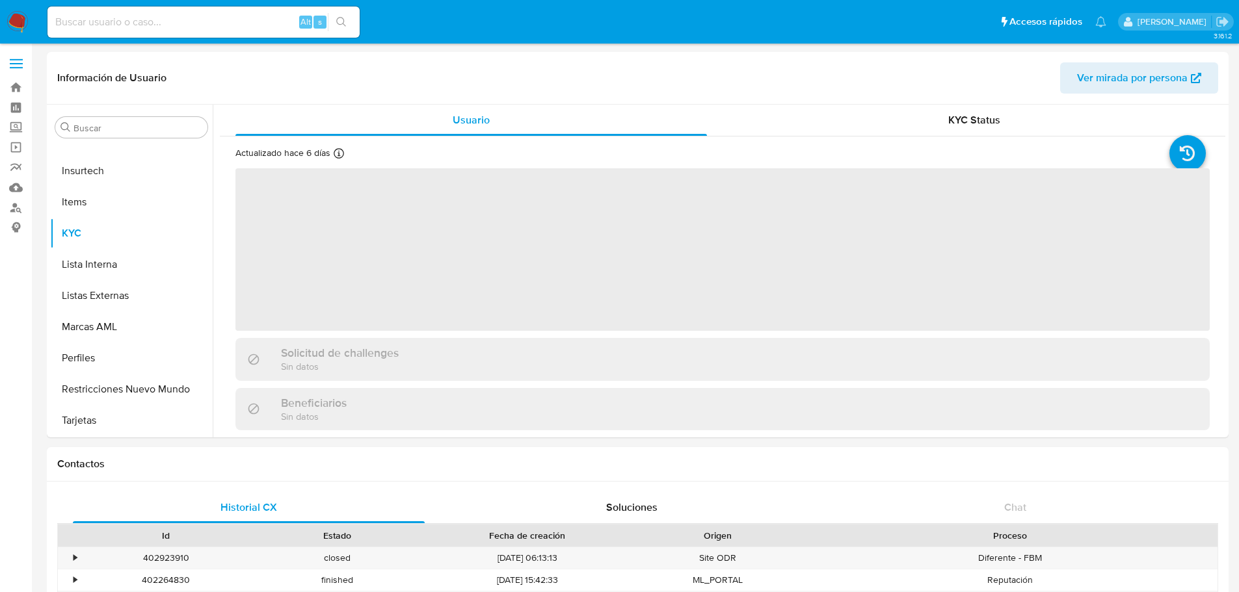
select select "10"
